Goal: Task Accomplishment & Management: Complete application form

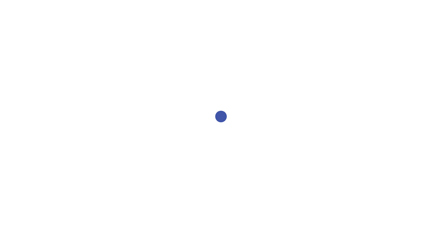
select select "2bed604d-1099-4043-b1bc-2365e8740244"
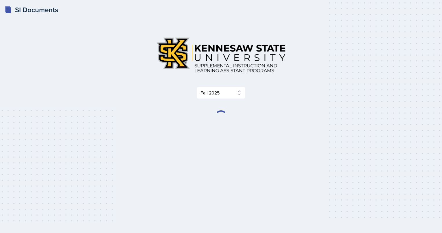
click at [257, 73] on html "SI Documents Select Semester Fall 2025 Summer 2025 Spring 2025 Fall 2024 Summer…" at bounding box center [221, 116] width 442 height 233
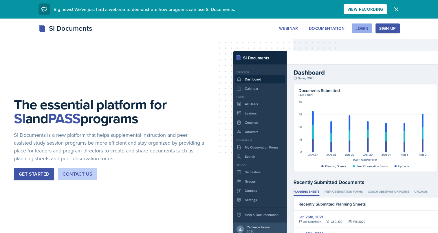
click at [358, 26] on div "Login" at bounding box center [362, 28] width 13 height 5
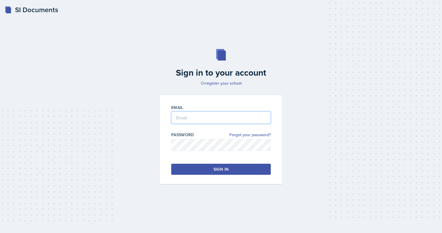
click at [211, 115] on input "email" at bounding box center [221, 117] width 100 height 12
type input "[EMAIL_ADDRESS][DOMAIN_NAME]"
click at [210, 169] on button "Sign in" at bounding box center [221, 169] width 100 height 11
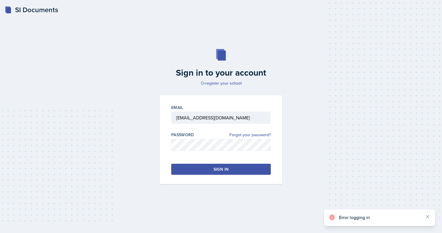
click at [210, 169] on button "Sign in" at bounding box center [221, 169] width 100 height 11
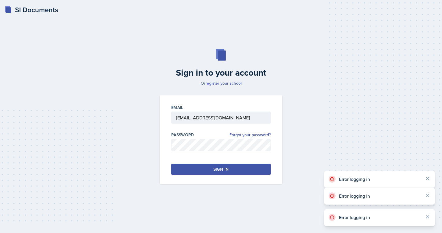
click at [210, 169] on button "Sign in" at bounding box center [221, 169] width 100 height 11
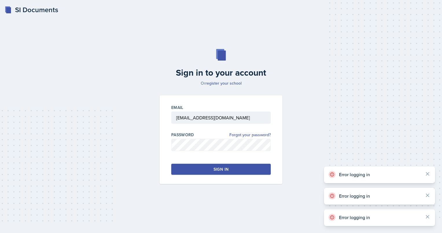
click at [210, 169] on button "Sign in" at bounding box center [221, 169] width 100 height 11
click at [200, 115] on input "[EMAIL_ADDRESS][DOMAIN_NAME]" at bounding box center [221, 117] width 100 height 12
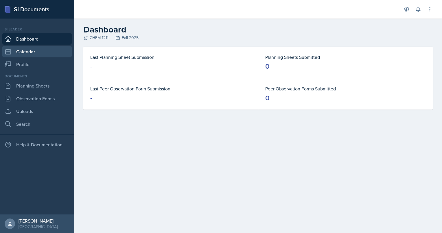
click at [52, 48] on link "Calendar" at bounding box center [36, 52] width 69 height 12
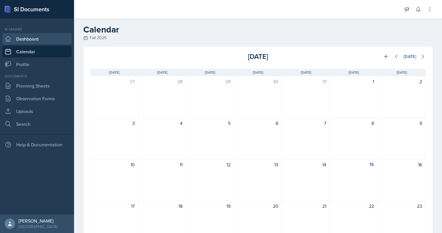
click at [47, 35] on link "Dashboard" at bounding box center [36, 39] width 69 height 12
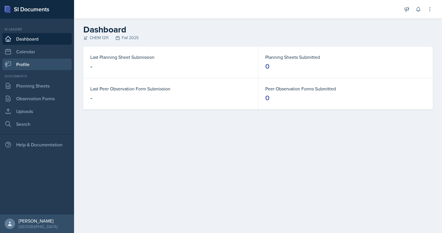
click at [44, 66] on link "Profile" at bounding box center [36, 64] width 69 height 12
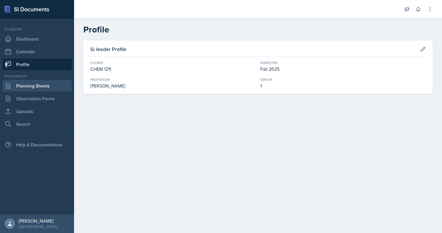
click at [44, 87] on link "Planning Sheets" at bounding box center [36, 86] width 69 height 12
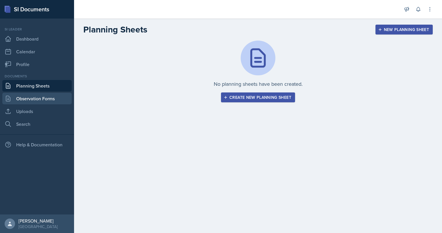
click at [43, 99] on link "Observation Forms" at bounding box center [36, 99] width 69 height 12
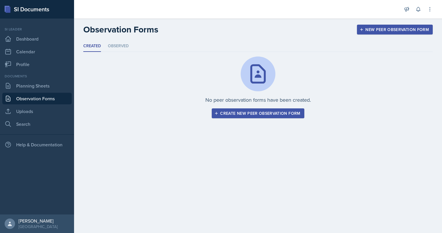
click at [222, 113] on div "Create new peer observation form" at bounding box center [258, 113] width 85 height 5
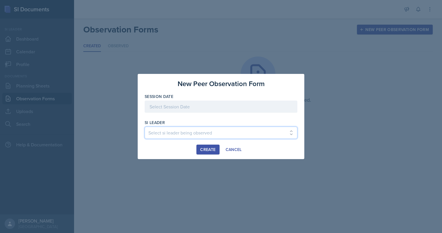
click at [250, 131] on select "Select si leader being observed Rayann Afani / PSYC 2500 / 6 Sam Alderton / PSY…" at bounding box center [221, 133] width 153 height 12
click at [301, 89] on div "New Peer Observation Form Session Date August 2025 27 28 29 30 31 1 2 3 4 5 6 7…" at bounding box center [221, 116] width 167 height 85
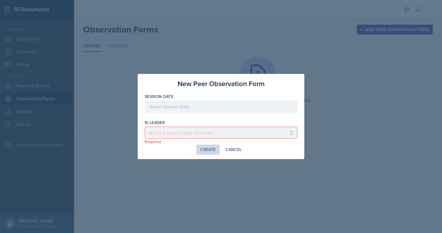
click at [318, 88] on div at bounding box center [221, 116] width 442 height 233
